Goal: Find specific page/section: Find specific page/section

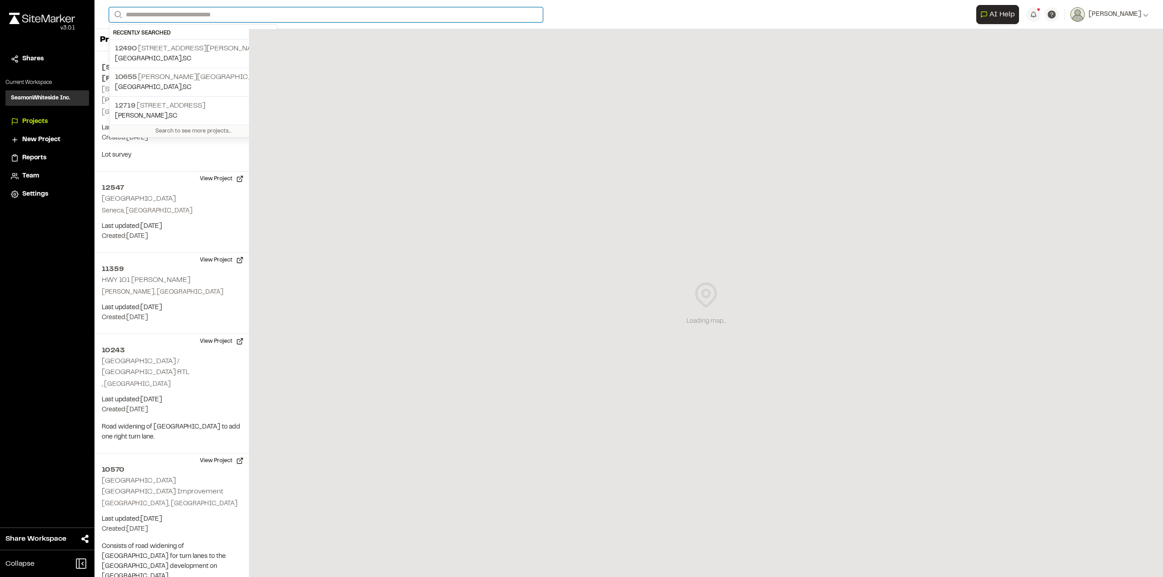
click at [193, 14] on input "Search" at bounding box center [326, 14] width 434 height 15
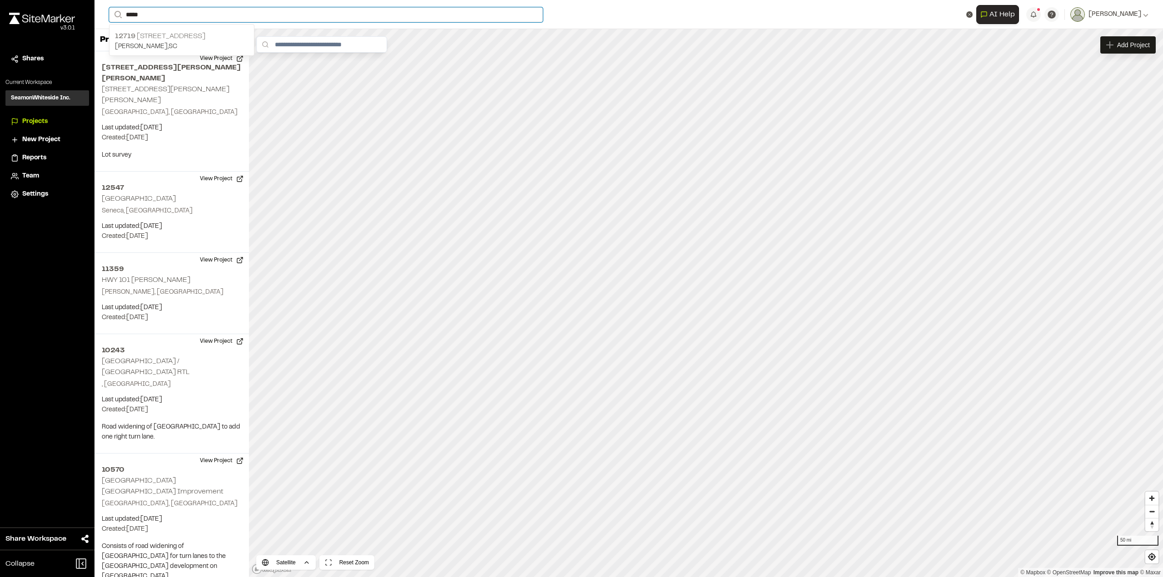
type input "*****"
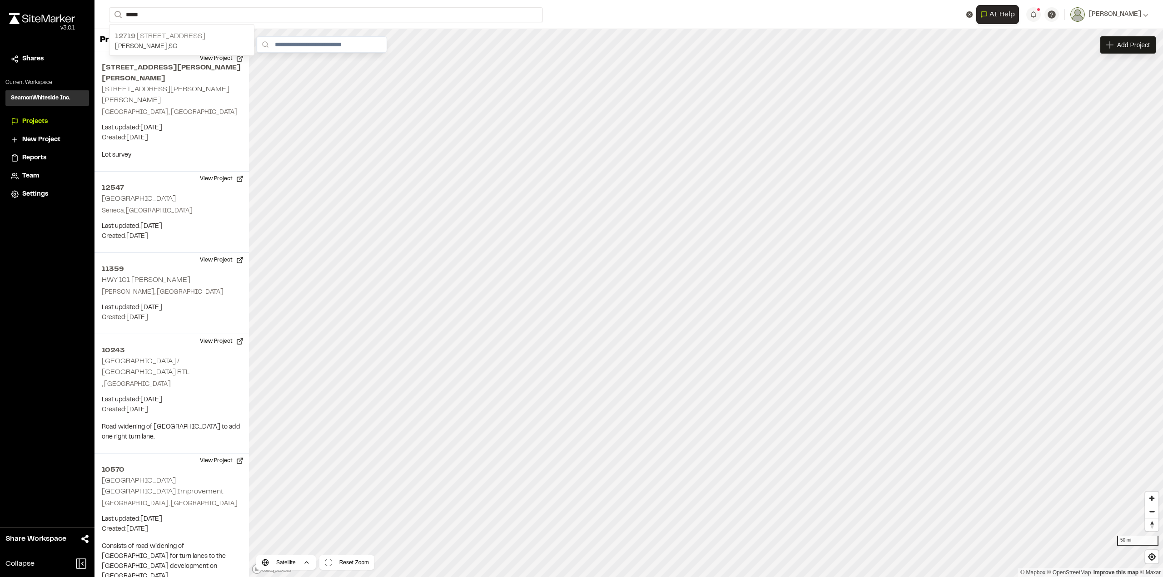
click at [162, 40] on p "12719 [STREET_ADDRESS]" at bounding box center [182, 36] width 134 height 11
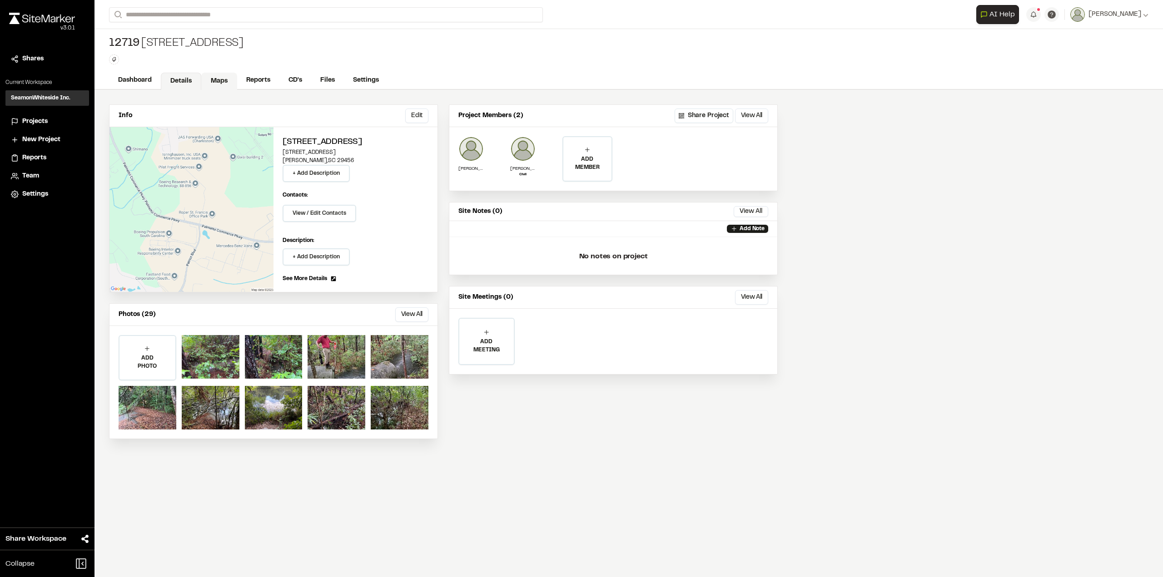
click at [207, 83] on link "Maps" at bounding box center [219, 81] width 36 height 17
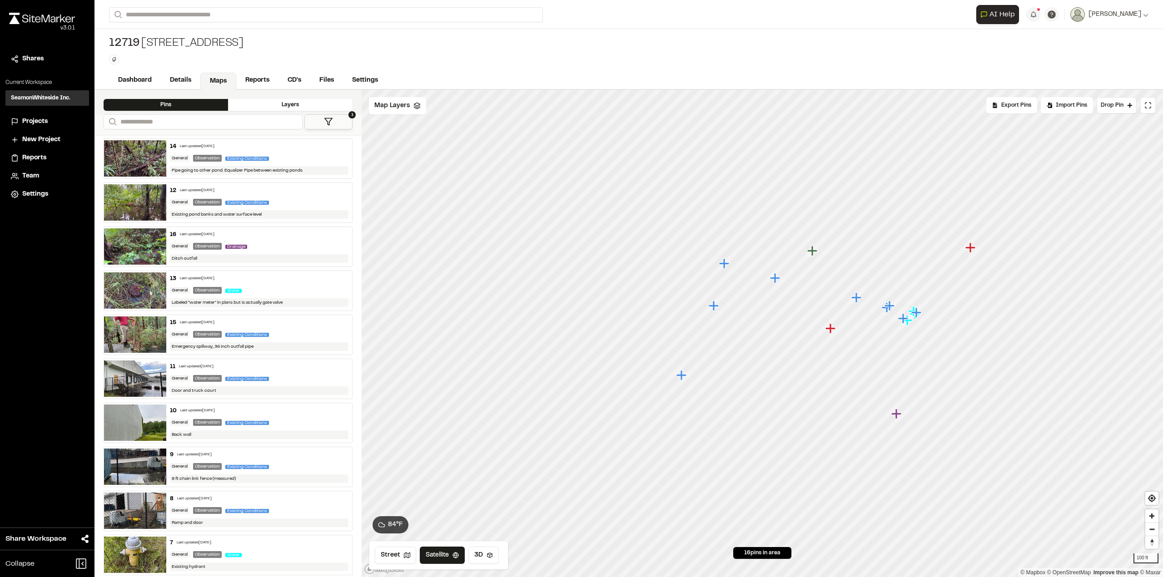
click at [681, 375] on icon "Map marker" at bounding box center [682, 375] width 10 height 10
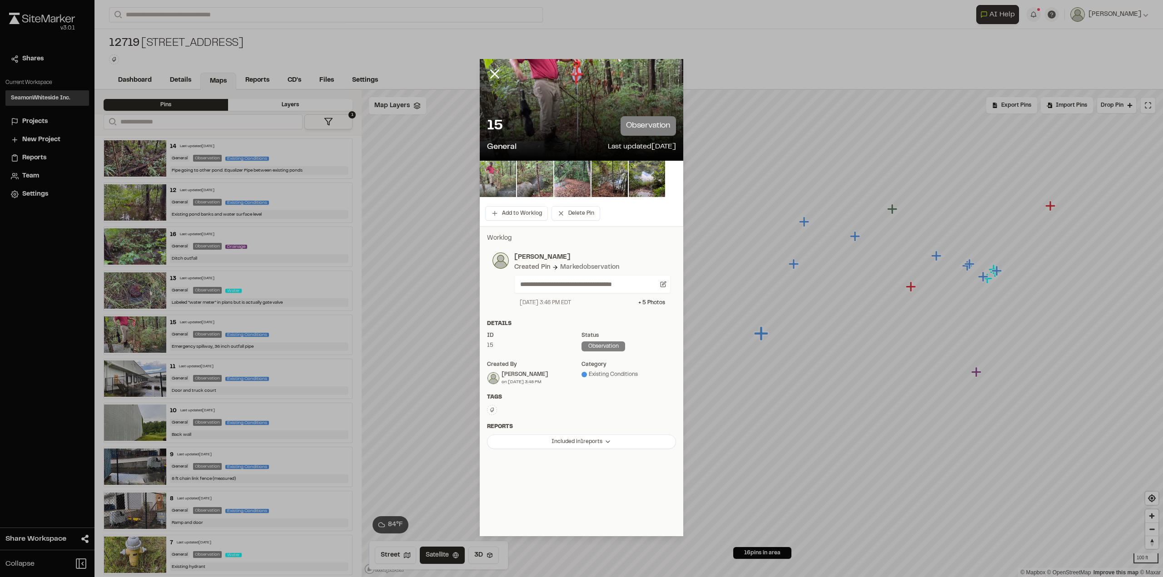
click at [502, 184] on img at bounding box center [498, 179] width 36 height 36
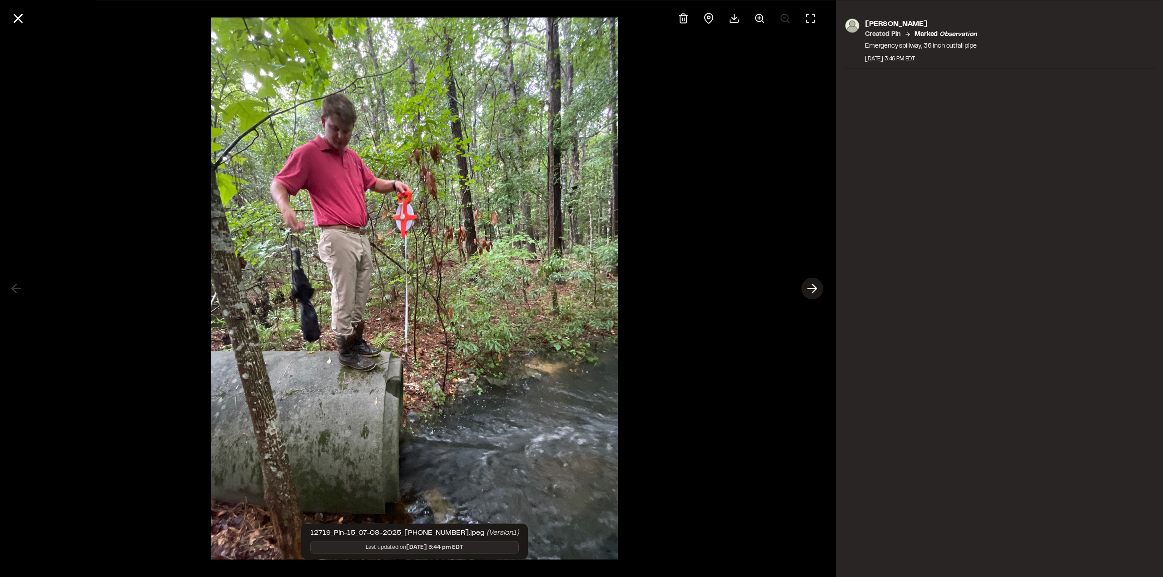
click at [819, 292] on icon at bounding box center [812, 288] width 15 height 15
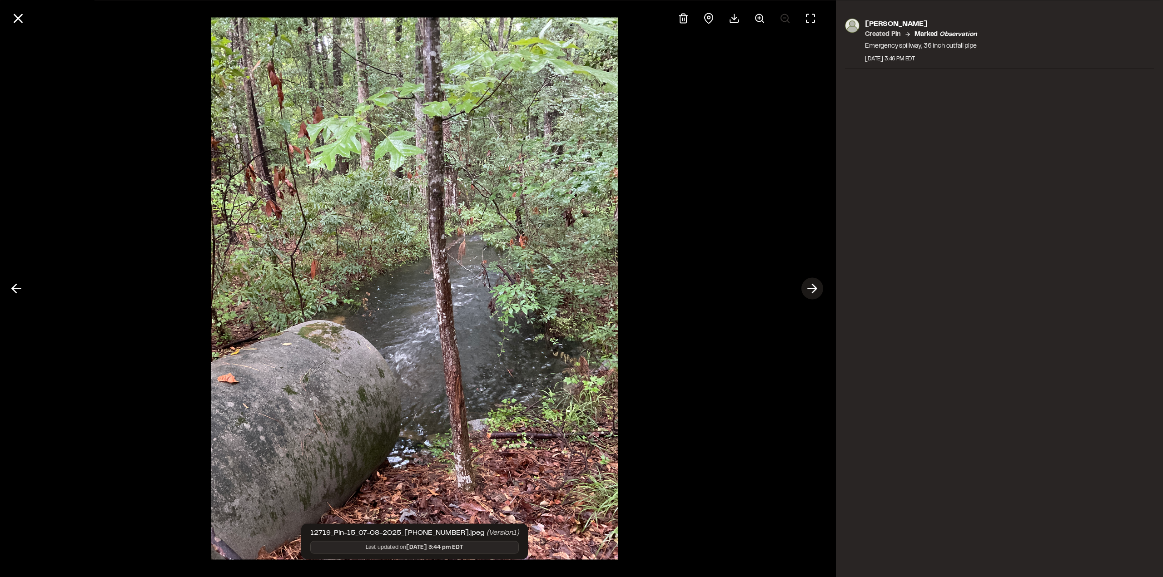
click at [815, 292] on icon at bounding box center [812, 288] width 15 height 15
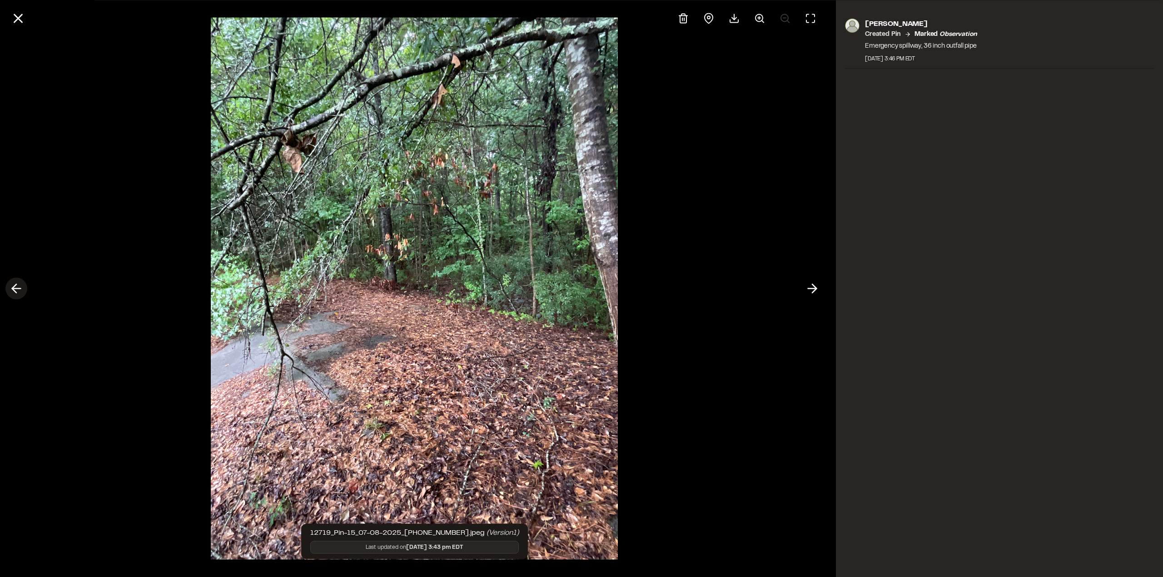
click at [18, 291] on icon at bounding box center [16, 288] width 15 height 15
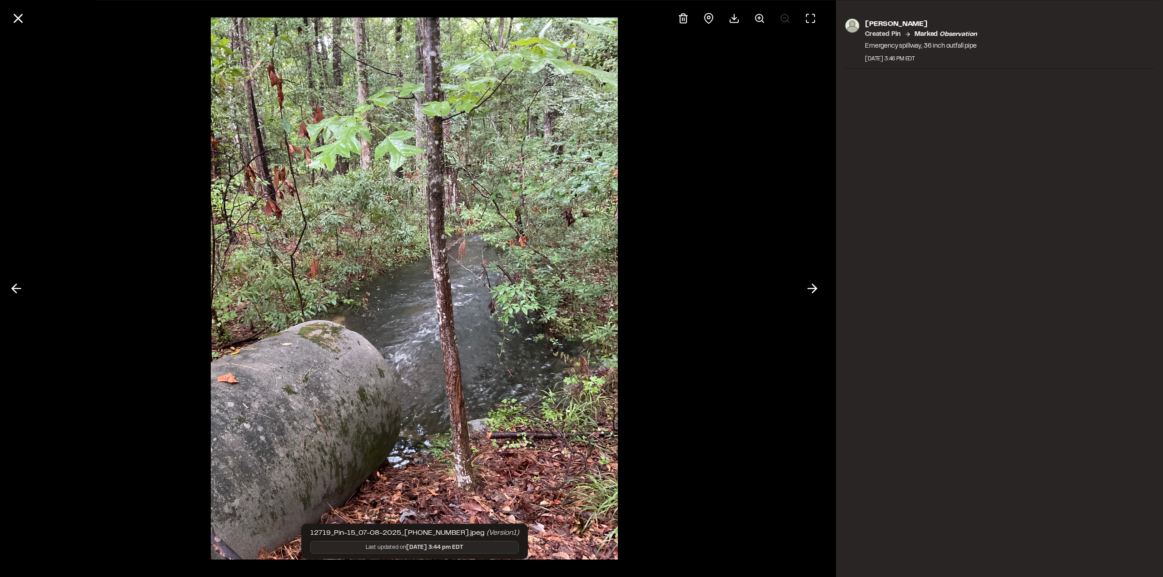
drag, startPoint x: 9, startPoint y: 284, endPoint x: 12, endPoint y: 290, distance: 6.3
click at [9, 284] on icon at bounding box center [16, 288] width 15 height 15
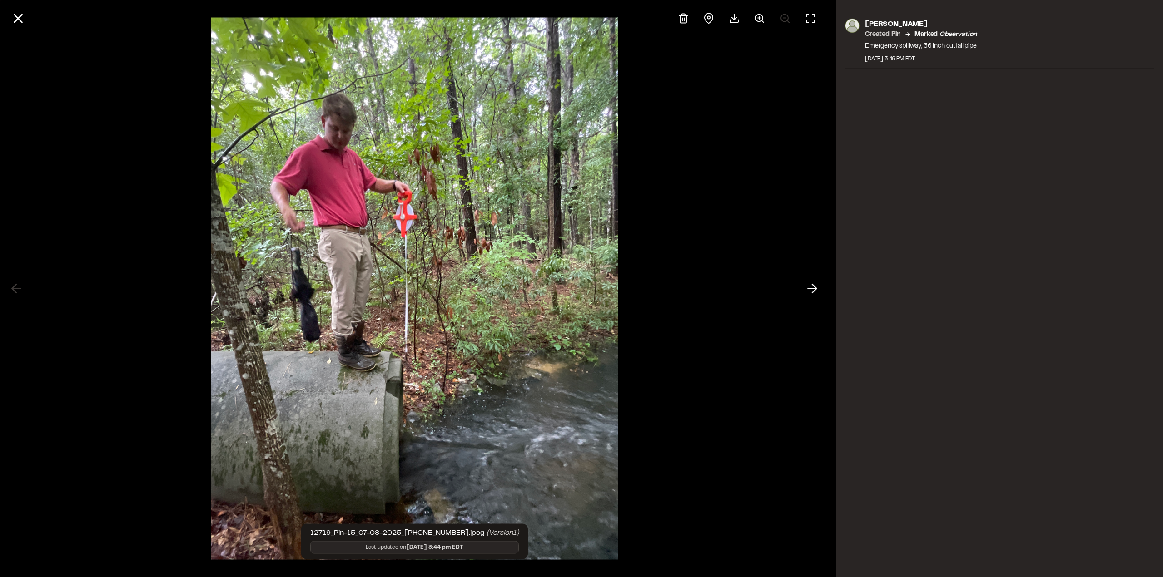
click at [16, 288] on div at bounding box center [414, 288] width 829 height 577
click at [806, 288] on icon at bounding box center [812, 288] width 15 height 15
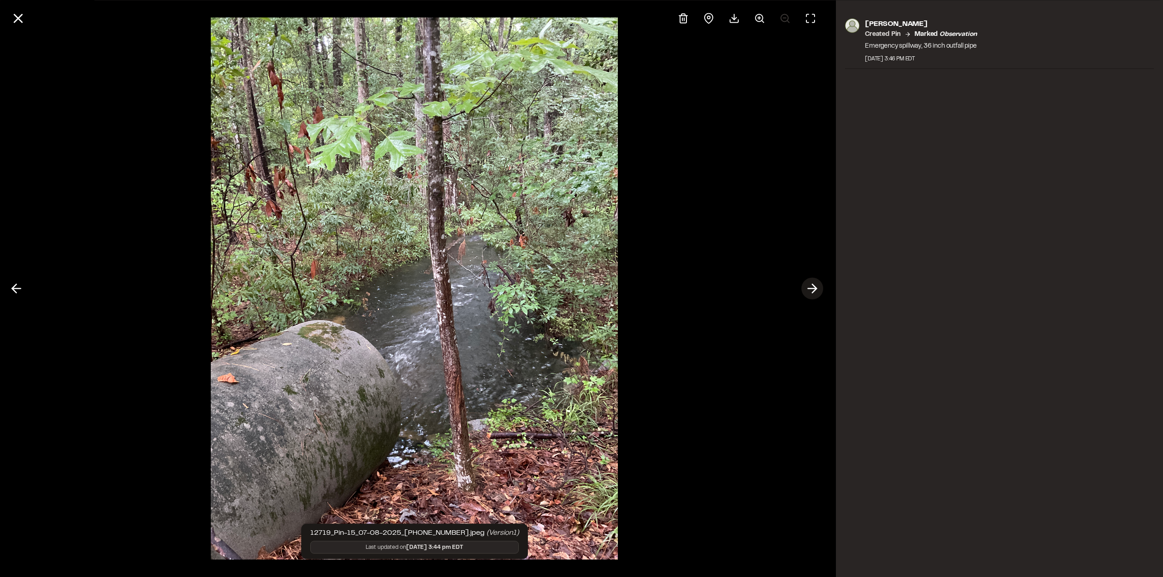
click at [810, 289] on line at bounding box center [812, 289] width 9 height 0
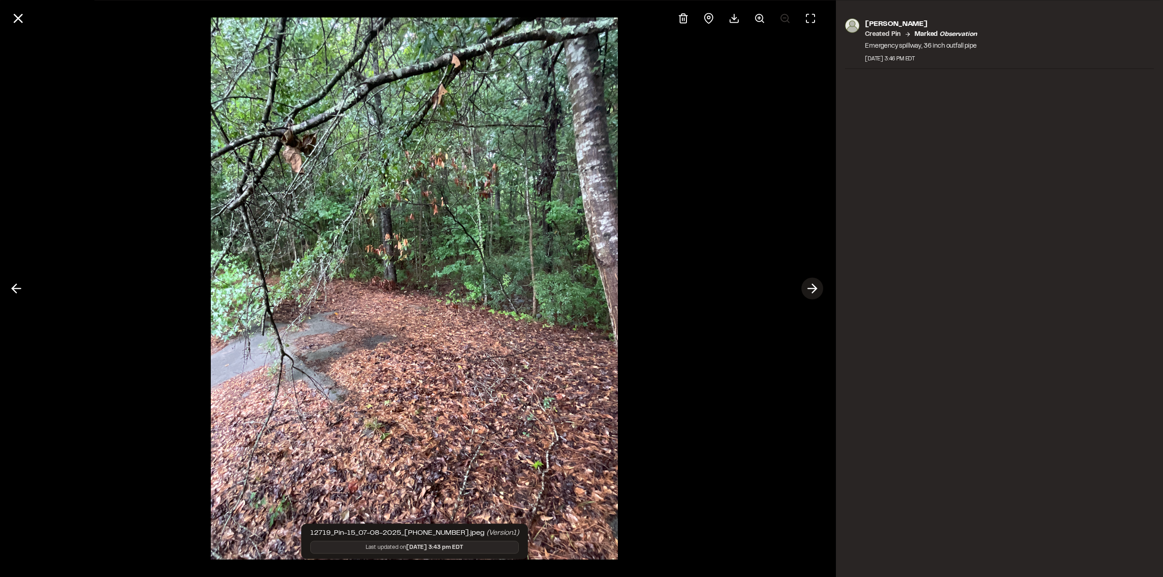
click at [814, 290] on polyline at bounding box center [814, 288] width 4 height 9
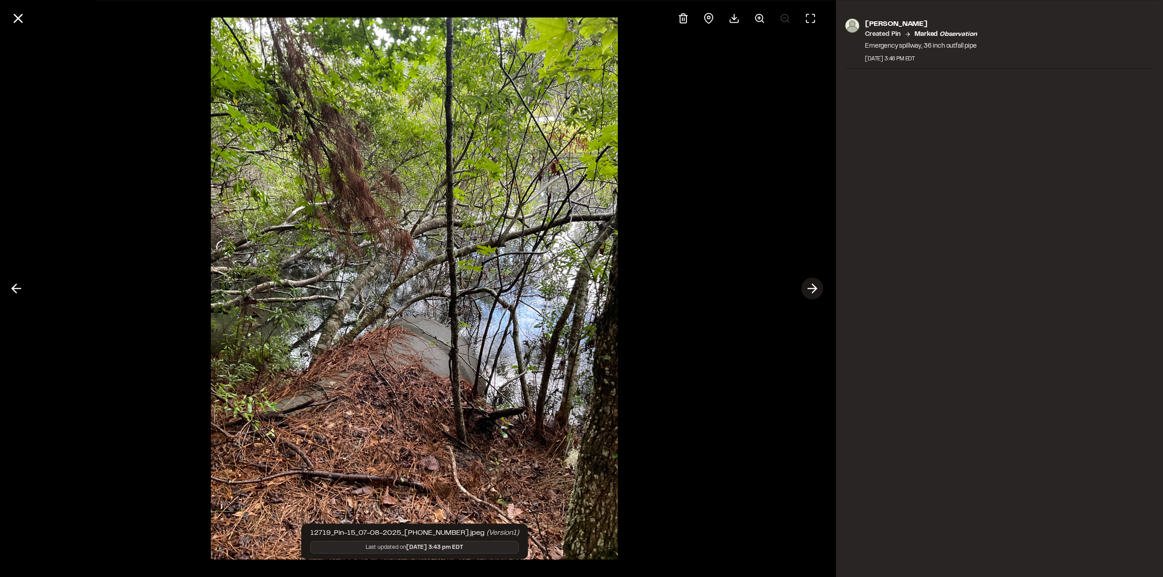
click at [814, 290] on polyline at bounding box center [814, 288] width 4 height 9
